Goal: Transaction & Acquisition: Purchase product/service

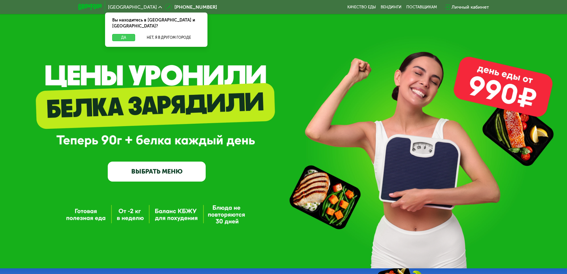
click at [126, 34] on button "Да" at bounding box center [123, 37] width 23 height 7
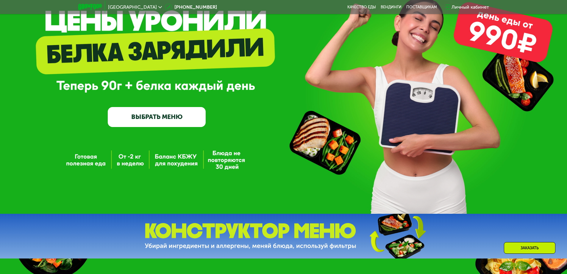
scroll to position [60, 0]
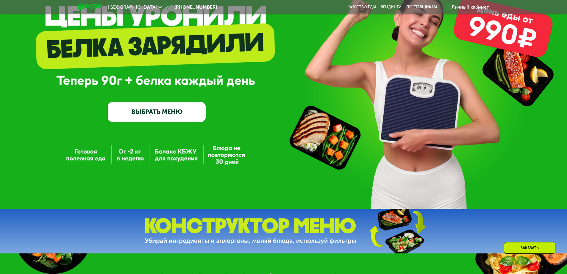
click at [147, 112] on link "ВЫБРАТЬ МЕНЮ" at bounding box center [157, 112] width 98 height 20
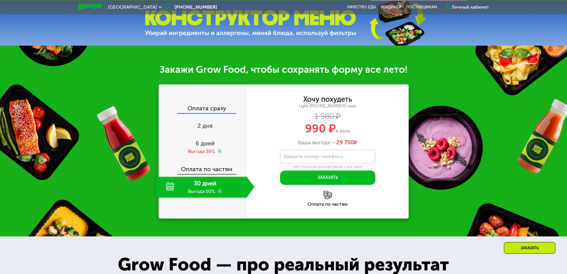
scroll to position [268, 0]
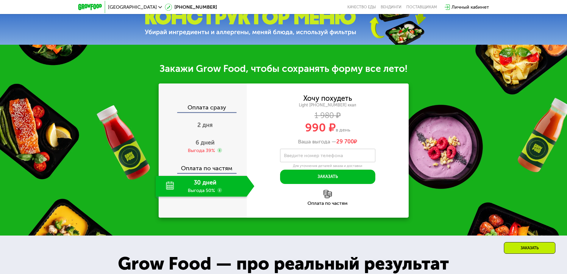
click at [221, 192] on use at bounding box center [219, 190] width 5 height 5
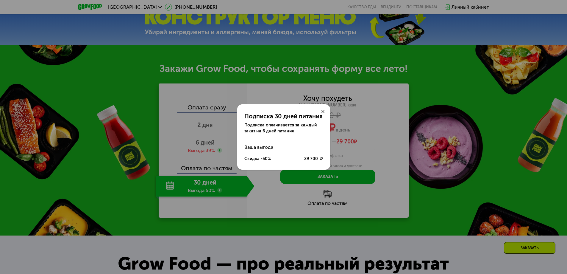
click at [322, 113] on icon at bounding box center [323, 112] width 4 height 4
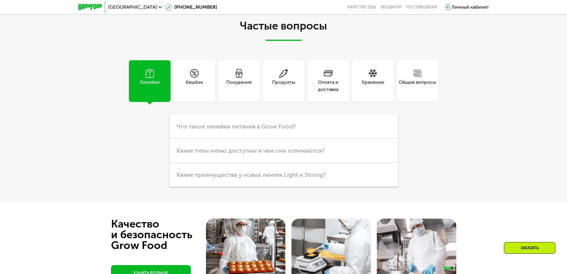
scroll to position [1220, 0]
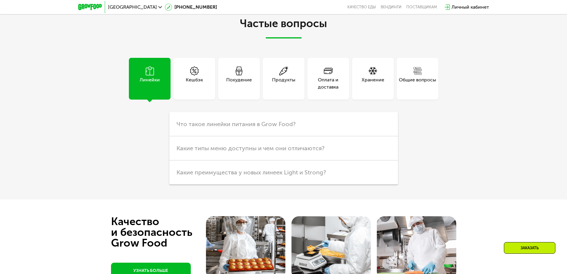
click at [196, 93] on div "Кешбэк" at bounding box center [195, 79] width 42 height 42
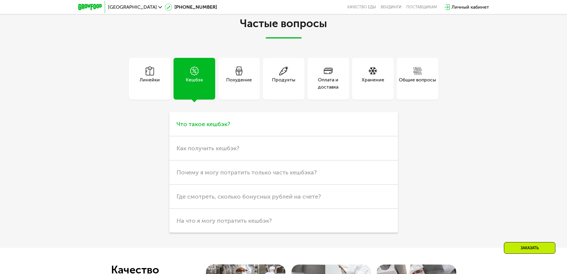
click at [209, 127] on span "Что такое кешбэк?" at bounding box center [204, 123] width 54 height 7
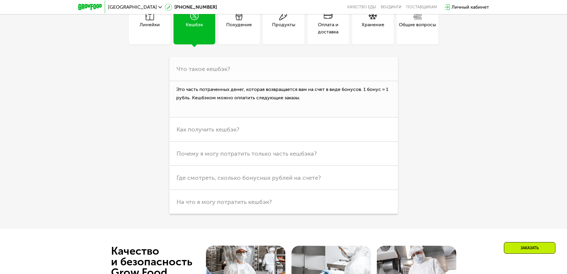
scroll to position [1280, 0]
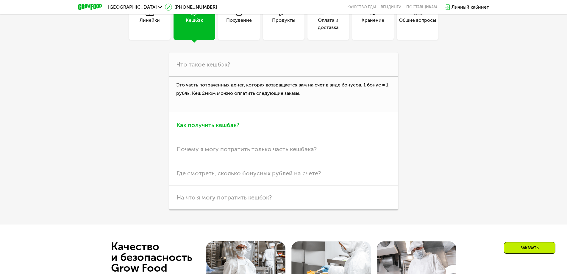
click at [199, 127] on span "Как получить кешбэк?" at bounding box center [208, 124] width 63 height 7
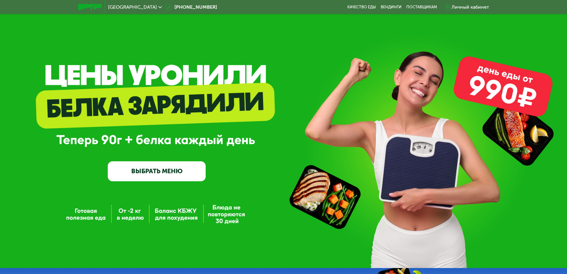
scroll to position [0, 0]
click at [168, 175] on link "ВЫБРАТЬ МЕНЮ" at bounding box center [157, 171] width 98 height 20
click at [158, 178] on link "ВЫБРАТЬ МЕНЮ" at bounding box center [157, 171] width 98 height 20
click at [160, 176] on link "ВЫБРАТЬ МЕНЮ" at bounding box center [157, 171] width 98 height 20
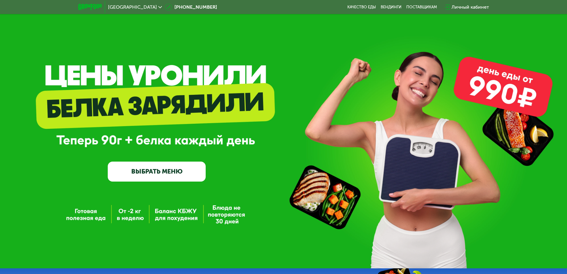
click at [160, 176] on link "ВЫБРАТЬ МЕНЮ" at bounding box center [157, 171] width 98 height 20
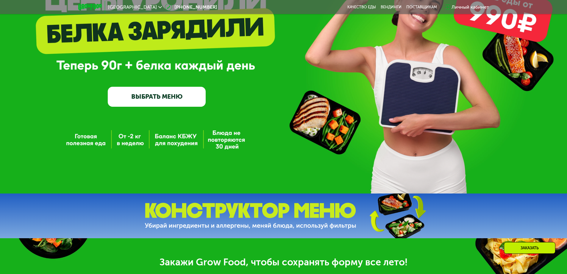
scroll to position [60, 0]
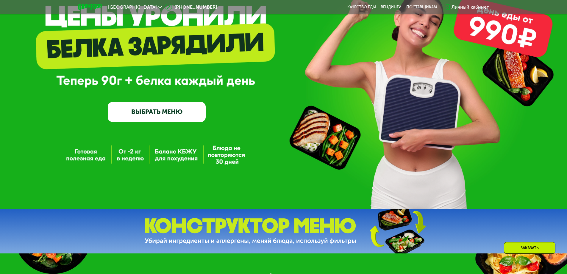
click at [154, 111] on link "ВЫБРАТЬ МЕНЮ" at bounding box center [157, 112] width 98 height 20
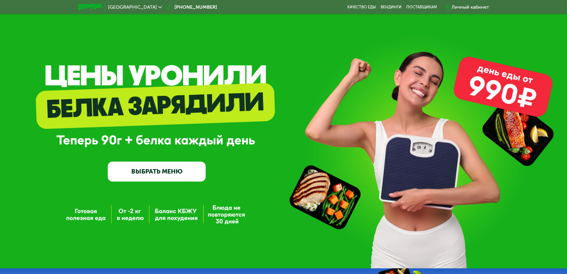
click at [157, 173] on link "ВЫБРАТЬ МЕНЮ" at bounding box center [157, 171] width 98 height 20
click at [158, 163] on link "ВЫБРАТЬ МЕНЮ" at bounding box center [157, 171] width 98 height 20
click at [158, 168] on link "ВЫБРАТЬ МЕНЮ" at bounding box center [157, 171] width 98 height 20
